Goal: Find specific page/section: Find specific page/section

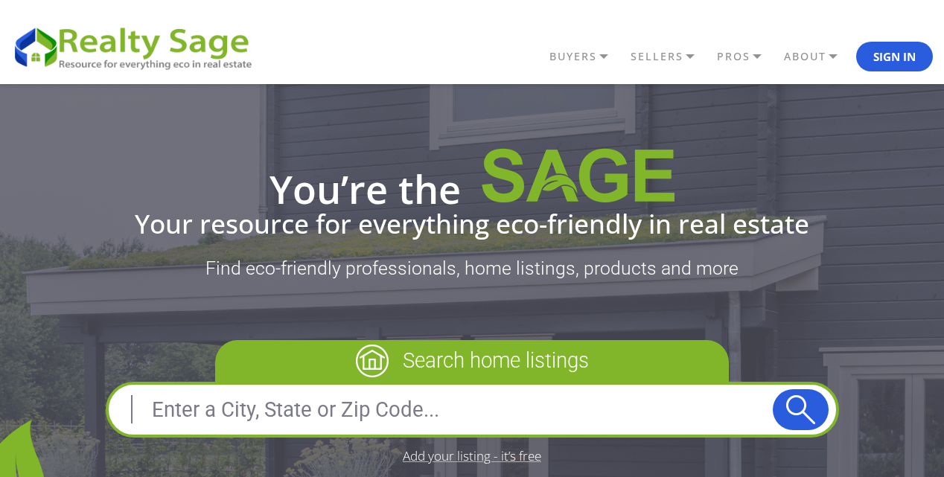
click at [608, 59] on link "BUYERS" at bounding box center [586, 56] width 81 height 25
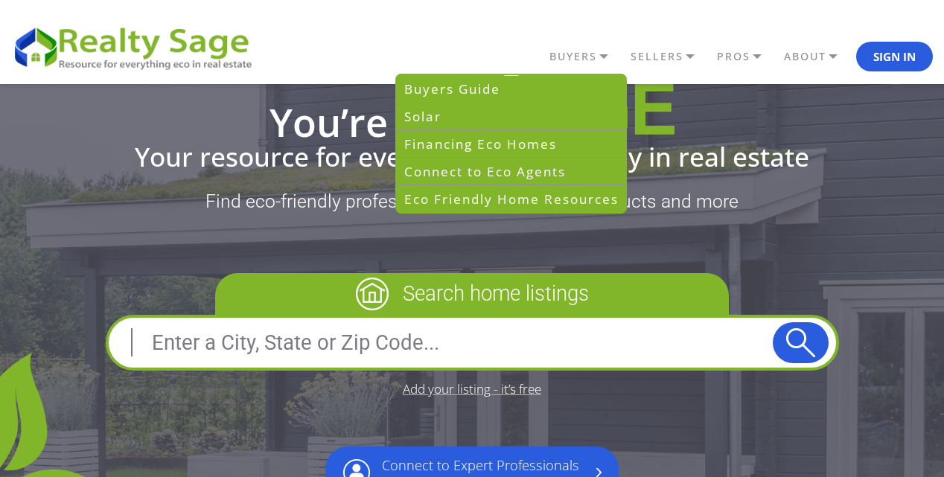
click at [549, 238] on div "You’re the Your resource for everything eco-friendly in real estate Find eco-fr…" at bounding box center [472, 307] width 944 height 580
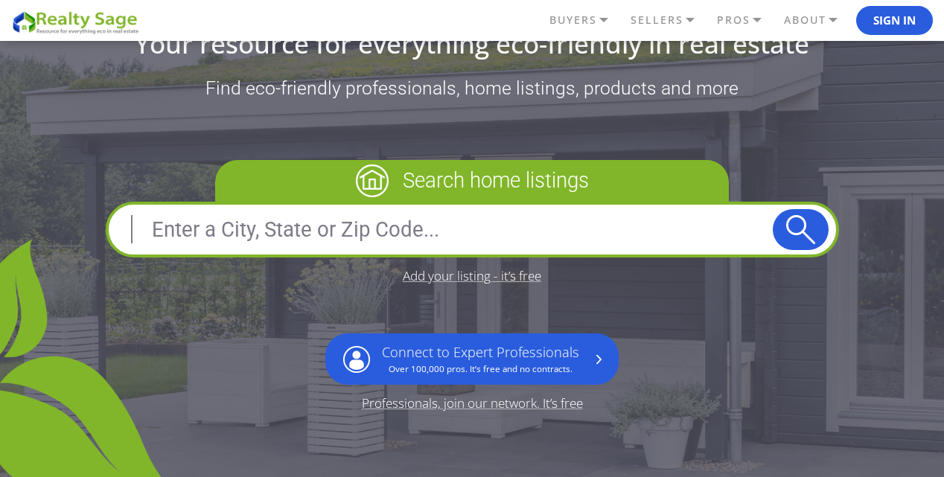
scroll to position [174, 0]
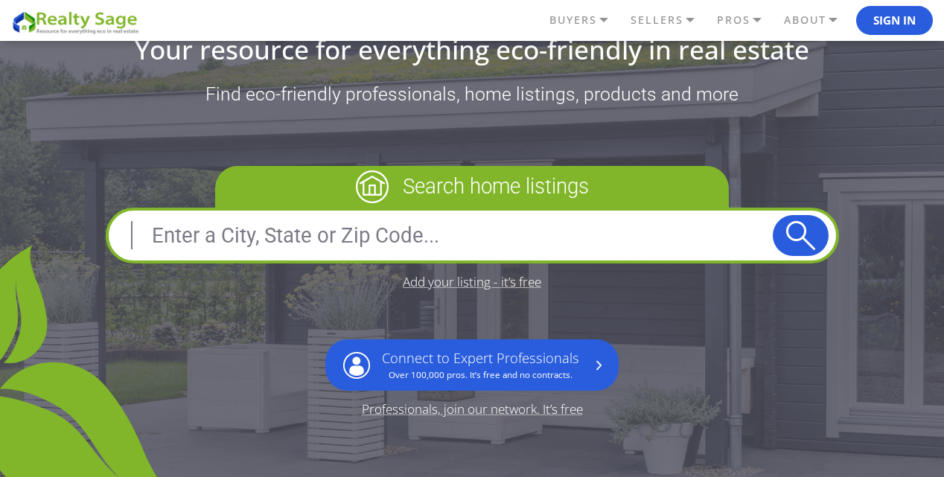
click at [469, 240] on input "text" at bounding box center [444, 235] width 657 height 36
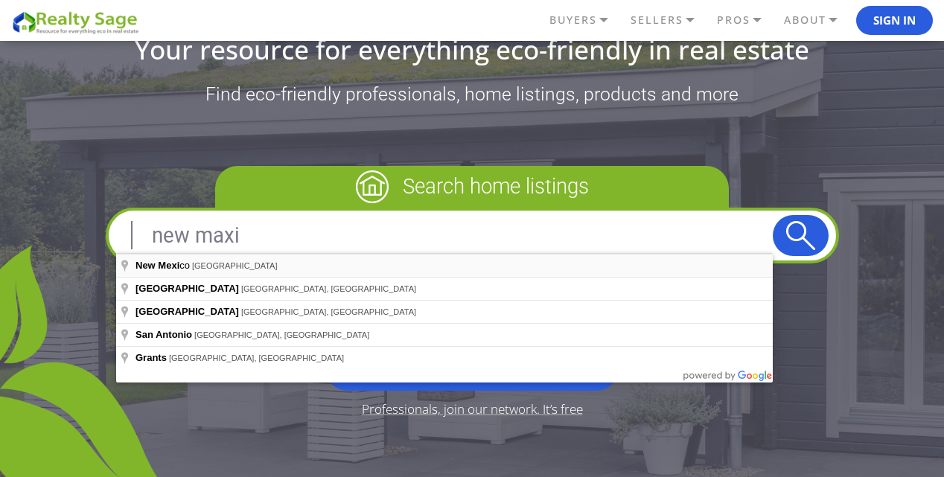
type input "New Mexico, USA"
drag, startPoint x: 188, startPoint y: 261, endPoint x: 182, endPoint y: 269, distance: 9.1
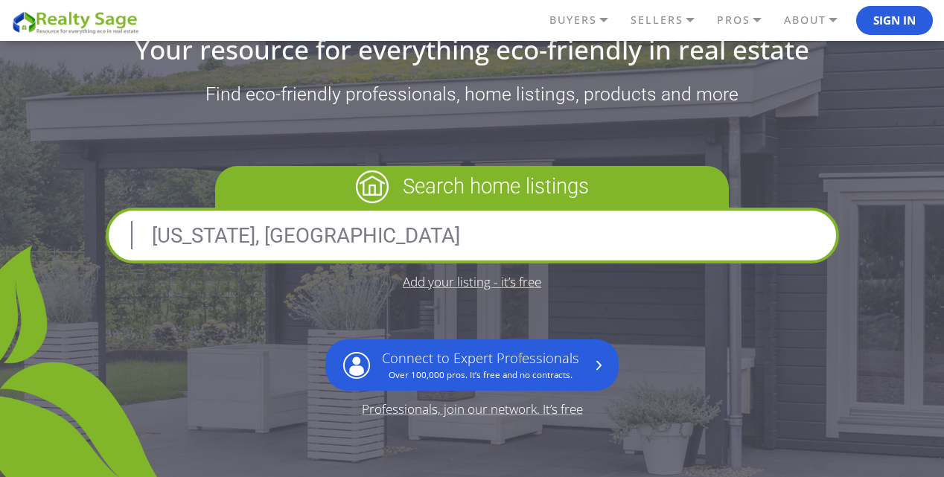
click at [798, 231] on button "submit" at bounding box center [801, 235] width 56 height 41
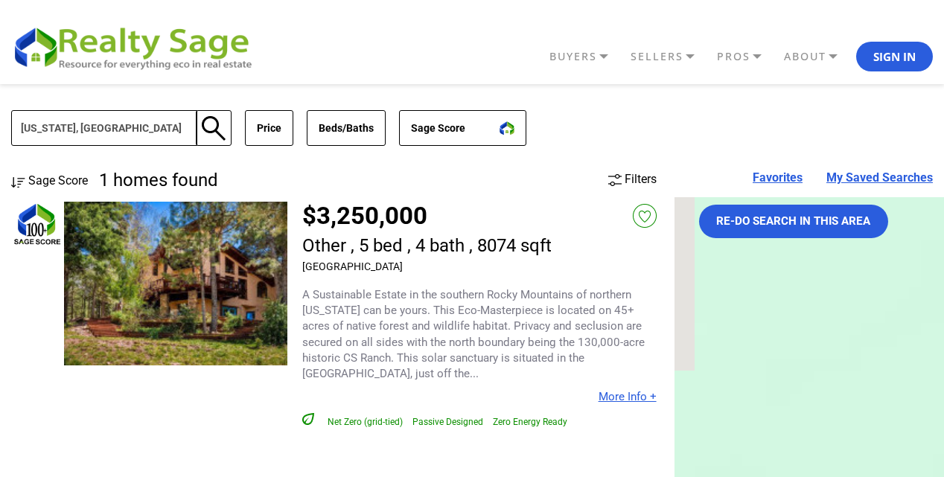
scroll to position [1, 0]
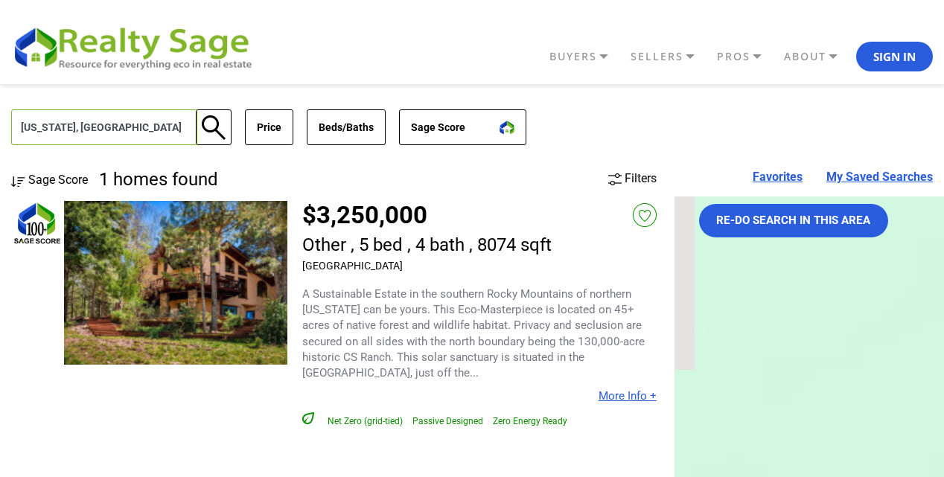
click at [140, 132] on input "[US_STATE], [GEOGRAPHIC_DATA]" at bounding box center [104, 127] width 186 height 36
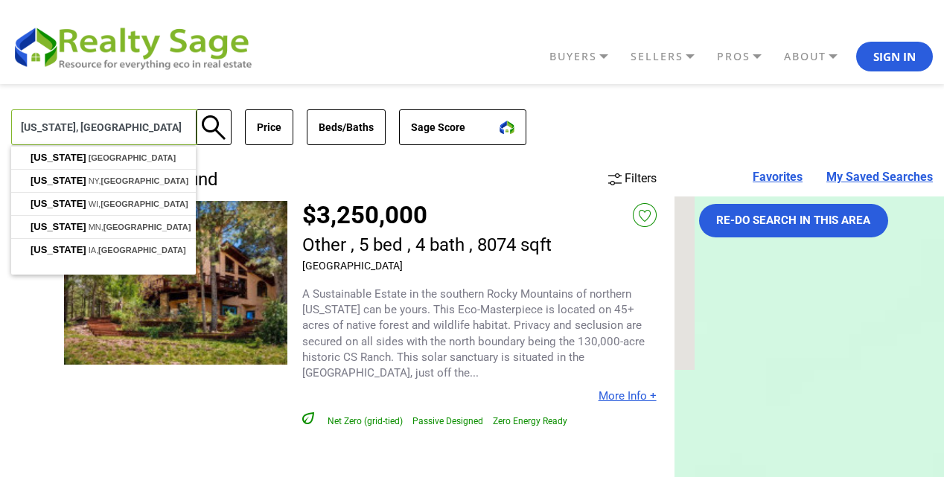
type input "[US_STATE], [GEOGRAPHIC_DATA]"
